Goal: Task Accomplishment & Management: Manage account settings

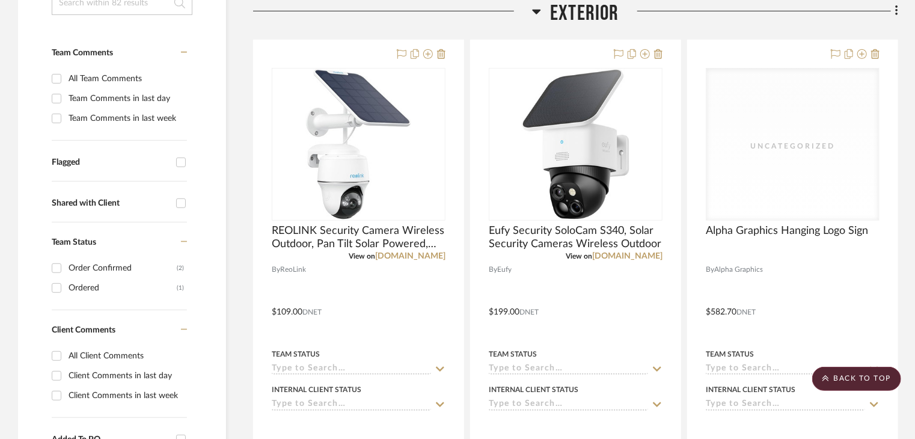
scroll to position [240, 0]
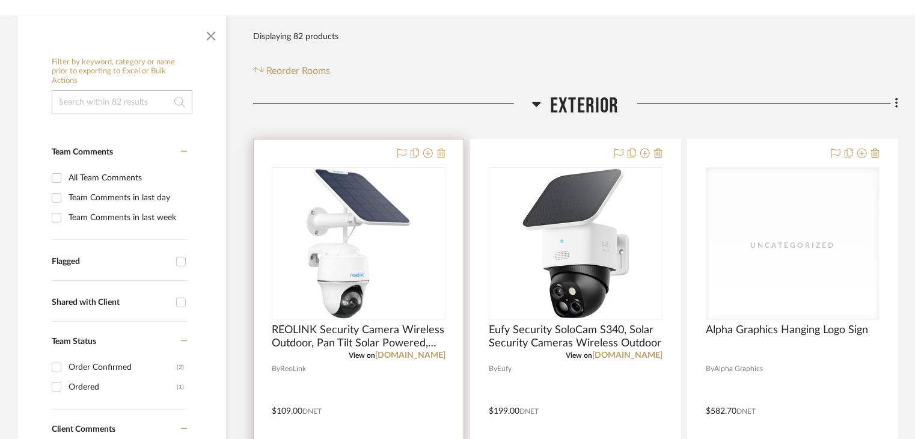
click at [444, 151] on icon at bounding box center [441, 153] width 8 height 10
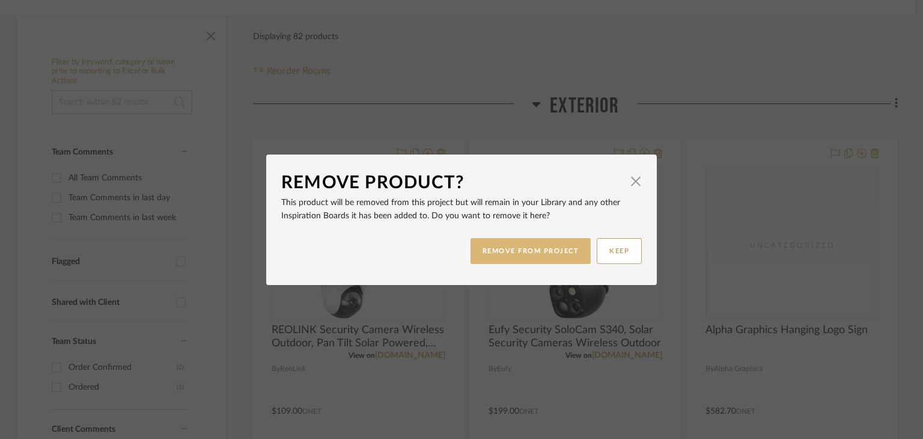
click at [531, 251] on button "REMOVE FROM PROJECT" at bounding box center [531, 251] width 121 height 26
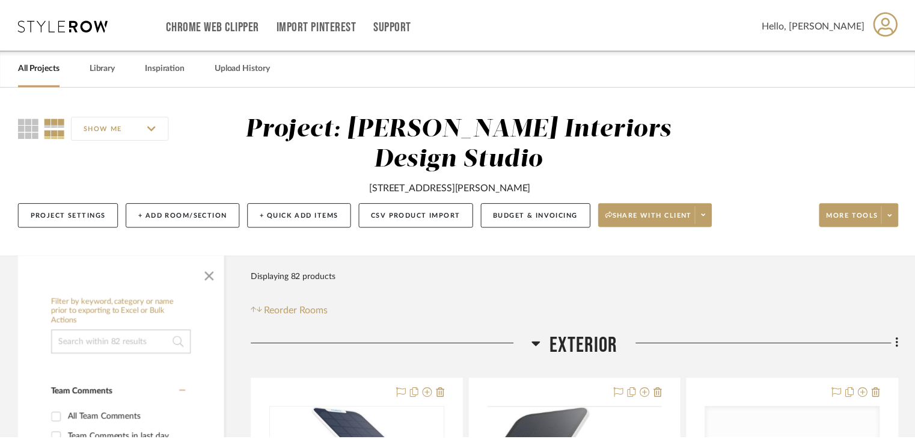
scroll to position [240, 0]
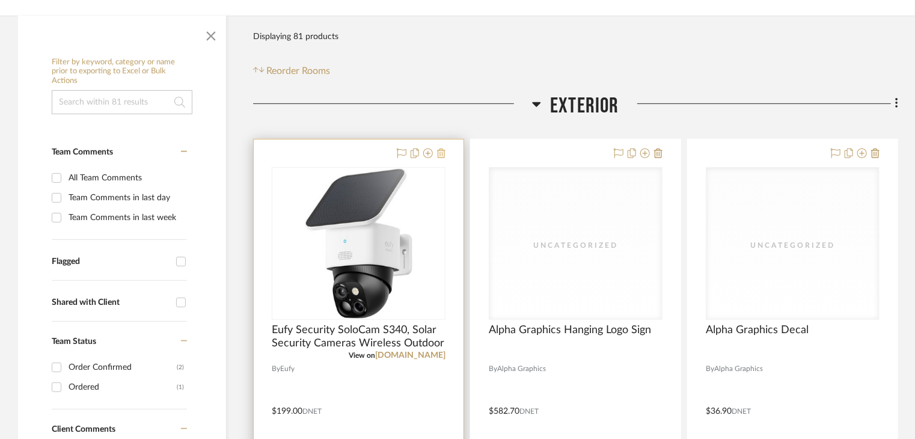
click at [443, 154] on icon at bounding box center [441, 153] width 8 height 10
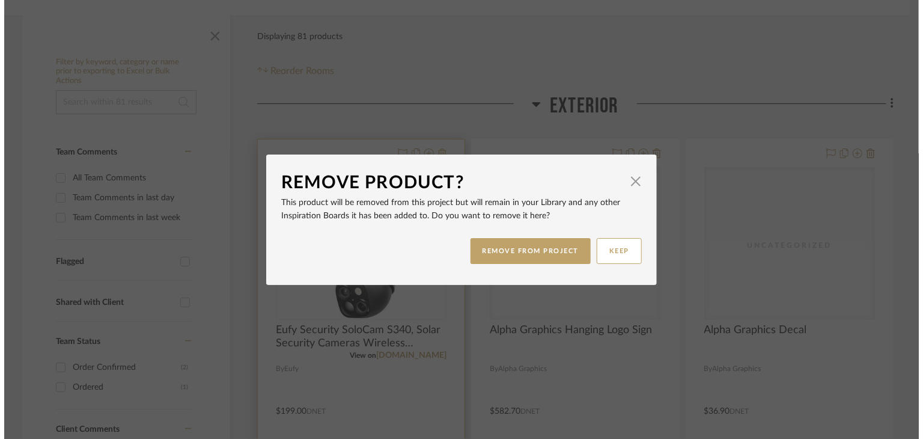
scroll to position [0, 0]
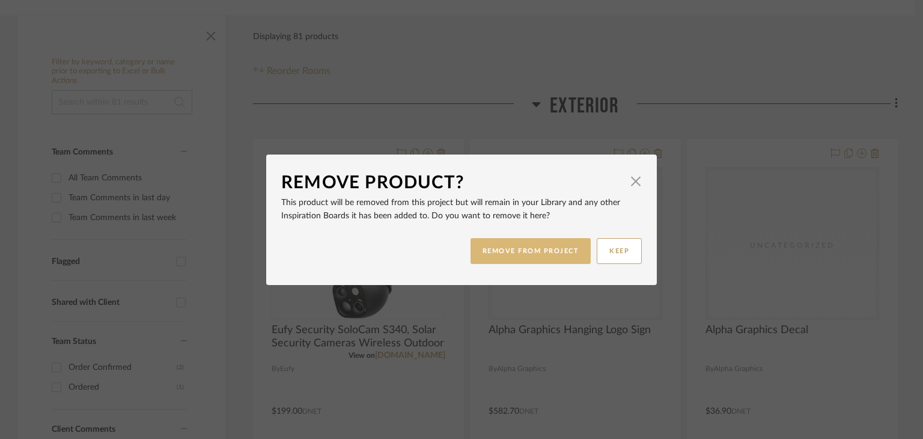
click at [529, 246] on button "REMOVE FROM PROJECT" at bounding box center [531, 251] width 121 height 26
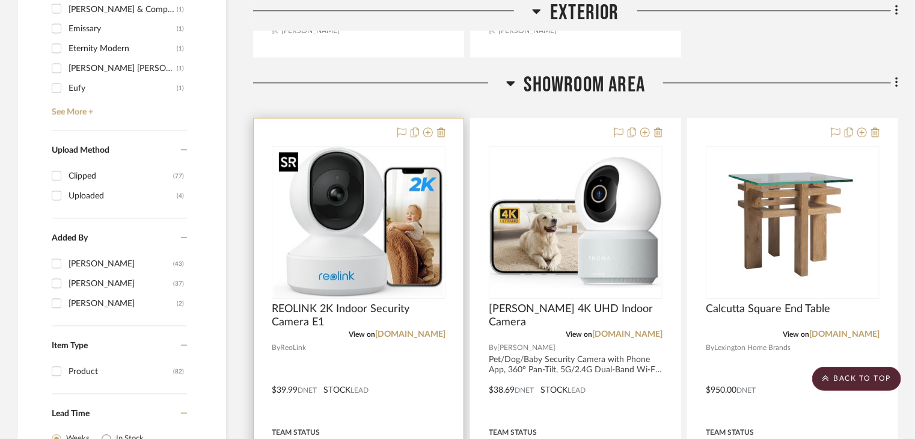
scroll to position [1443, 0]
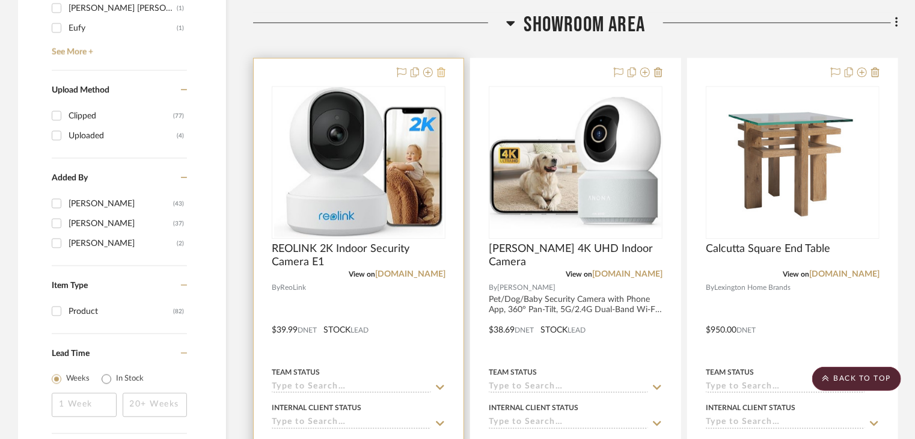
click at [439, 78] on button at bounding box center [441, 73] width 8 height 14
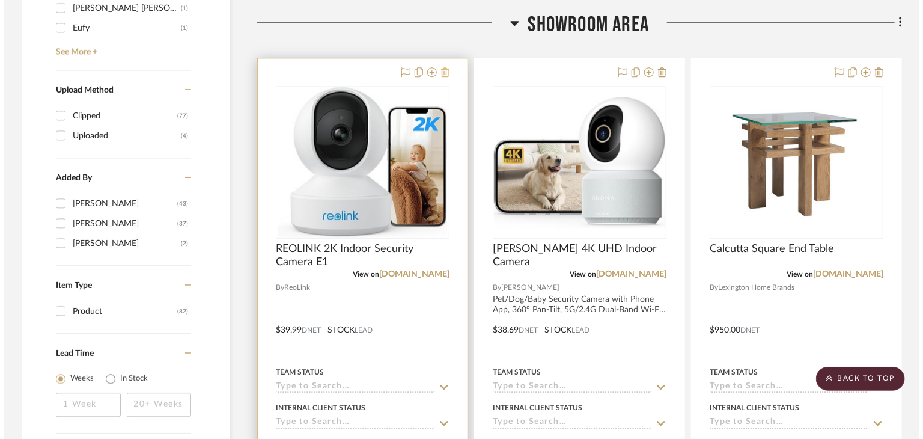
scroll to position [0, 0]
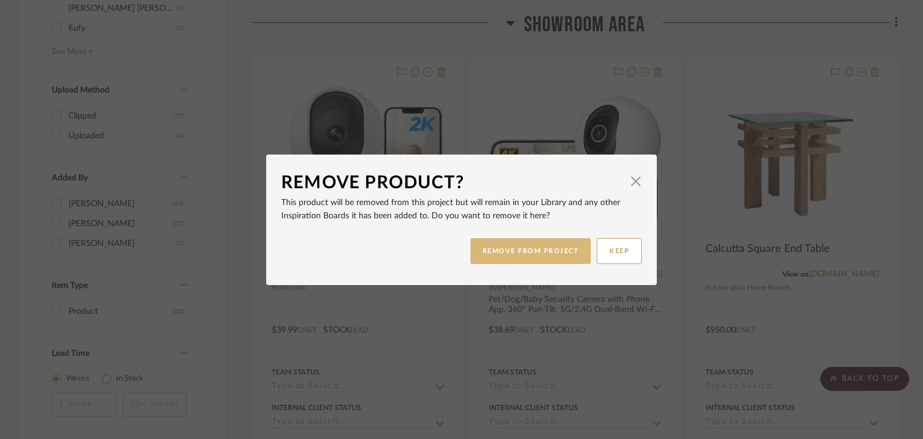
click at [515, 251] on button "REMOVE FROM PROJECT" at bounding box center [531, 251] width 121 height 26
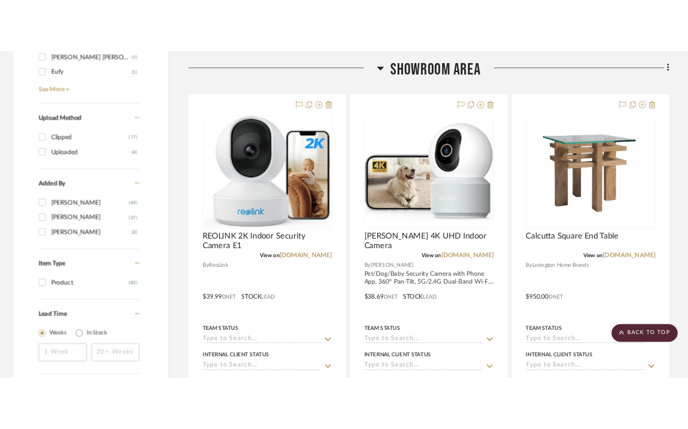
scroll to position [1443, 0]
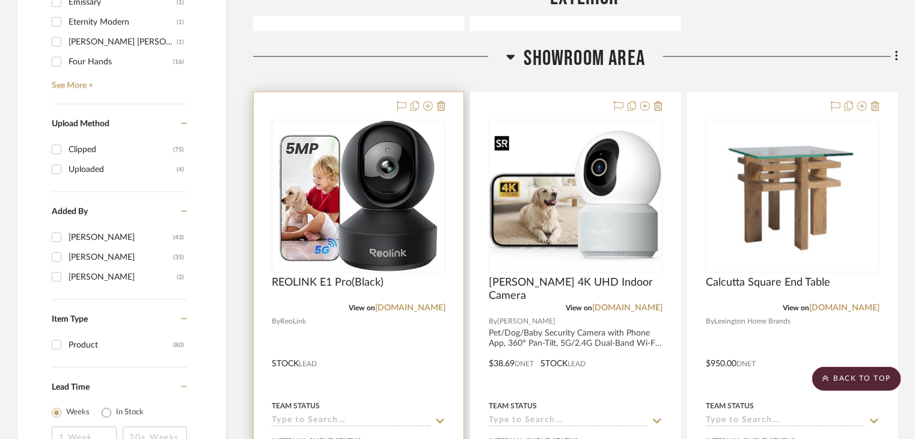
scroll to position [1443, 0]
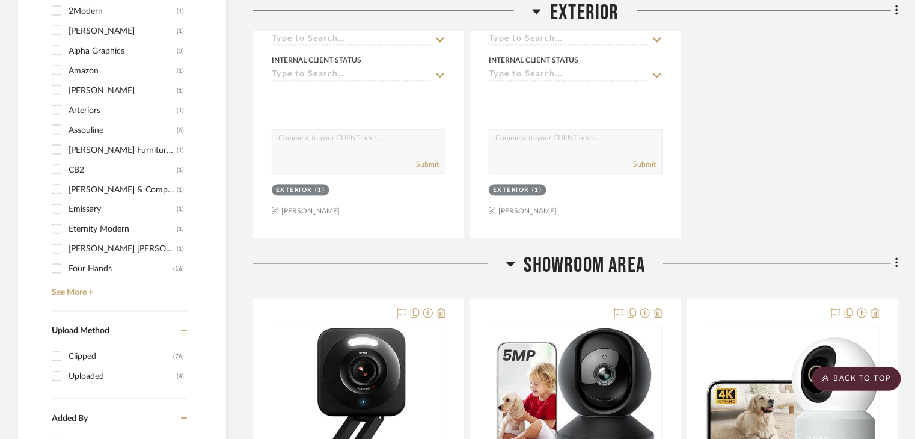
scroll to position [1443, 0]
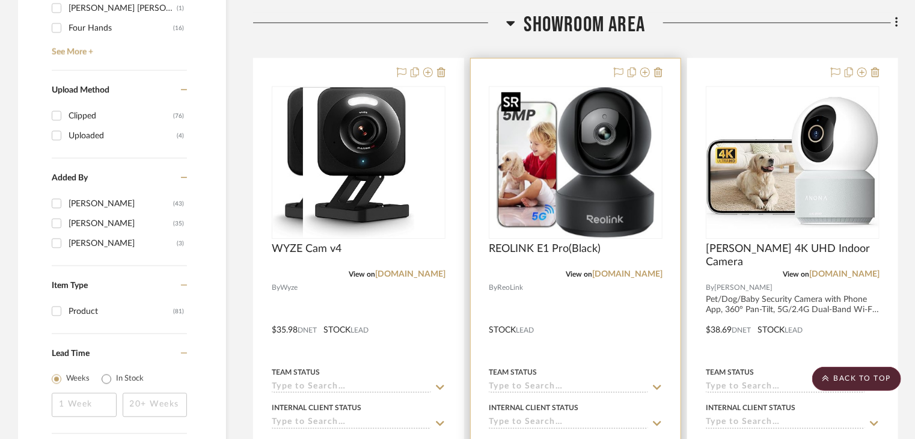
click at [582, 157] on img "0" at bounding box center [575, 162] width 158 height 150
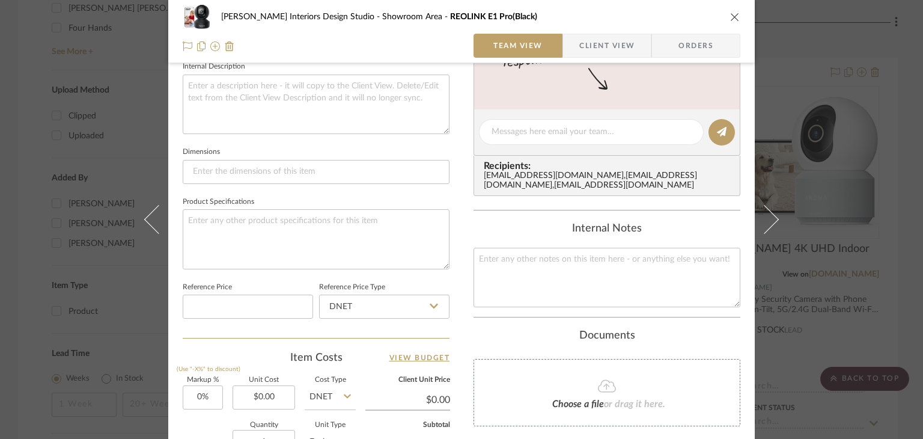
scroll to position [481, 0]
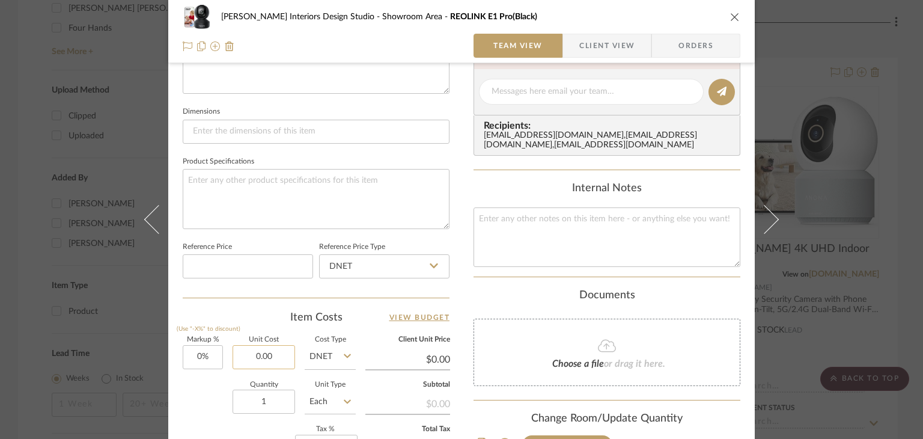
click at [273, 358] on input "0.00" at bounding box center [264, 357] width 63 height 24
paste input "54.99"
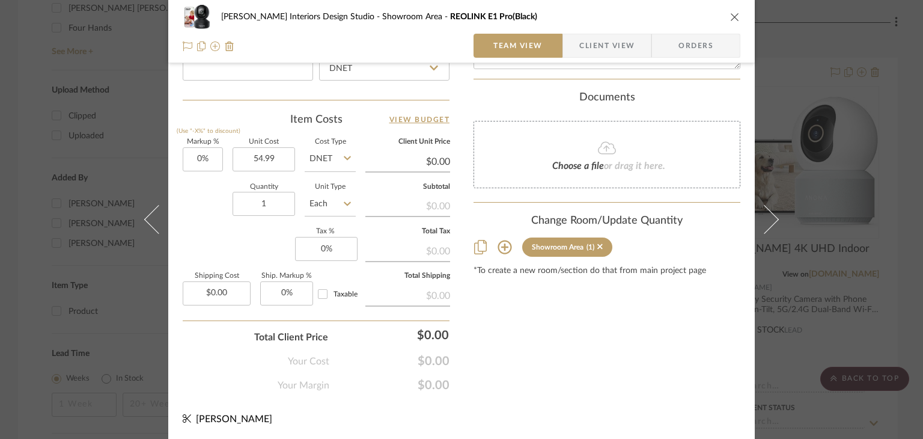
type input "$54.99"
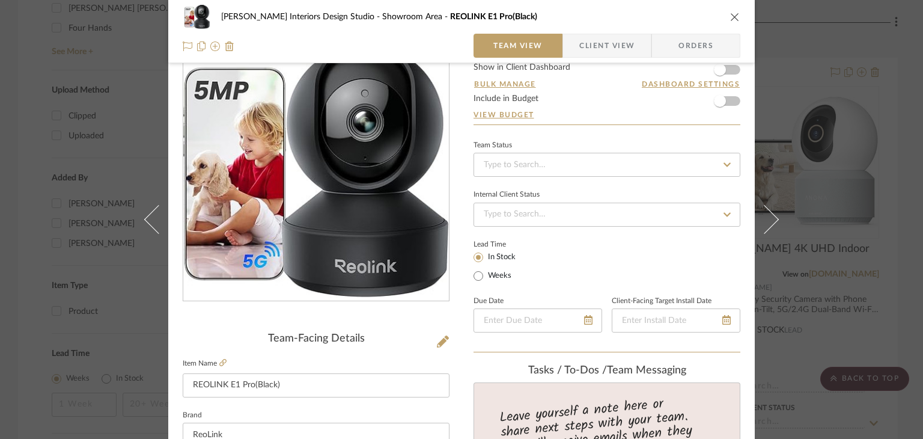
scroll to position [0, 0]
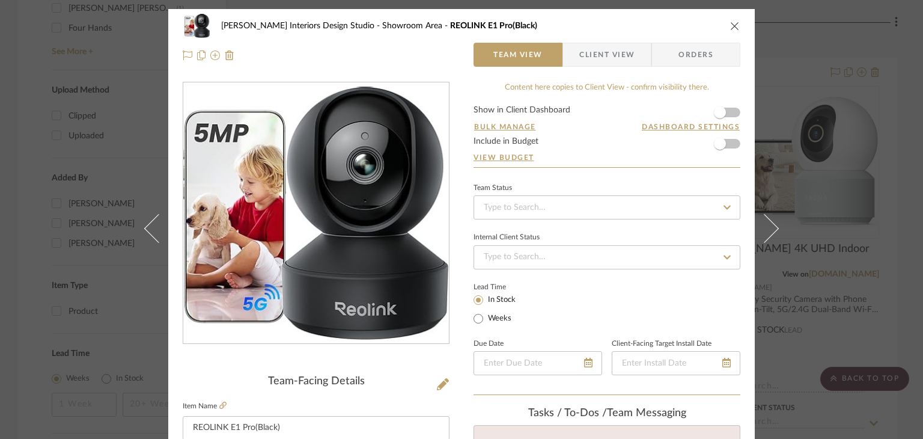
click at [732, 26] on icon "close" at bounding box center [735, 26] width 10 height 10
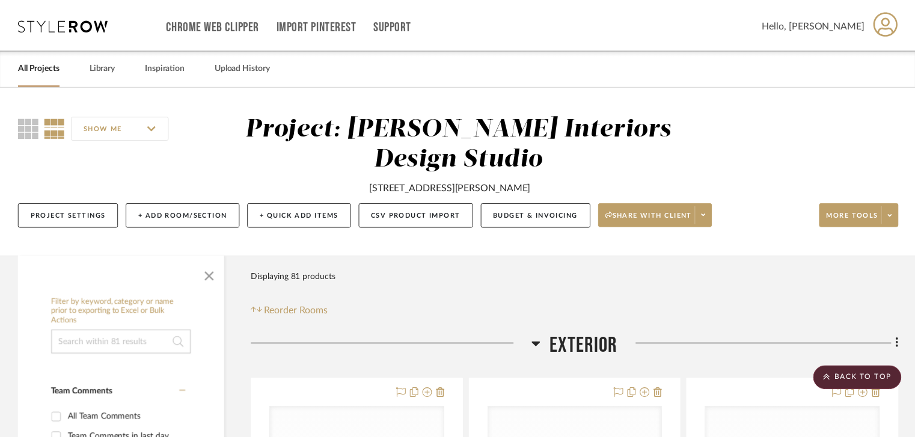
scroll to position [1443, 0]
